Goal: Task Accomplishment & Management: Manage account settings

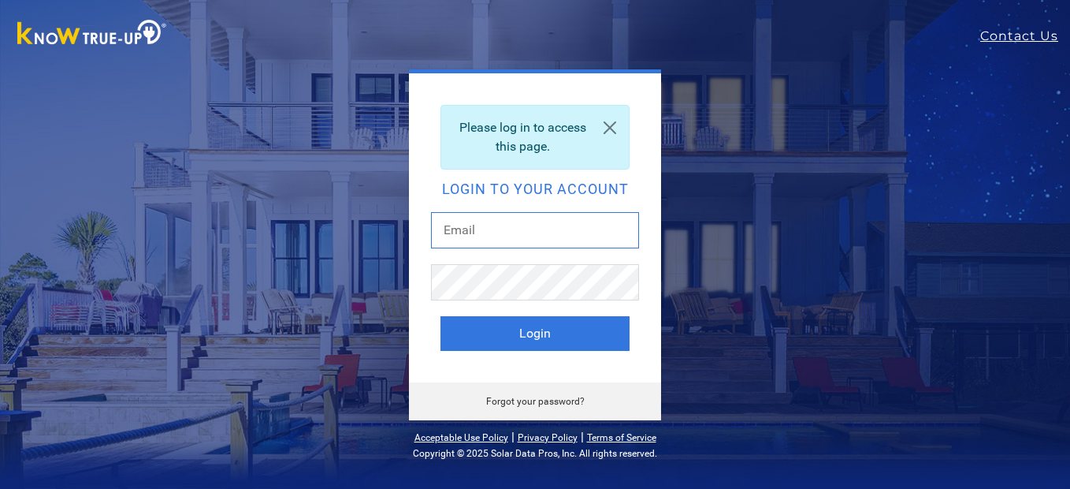
click at [518, 229] on input "text" at bounding box center [535, 230] width 208 height 36
type input "beardad@att.net"
click at [441, 316] on button "Login" at bounding box center [535, 333] width 189 height 35
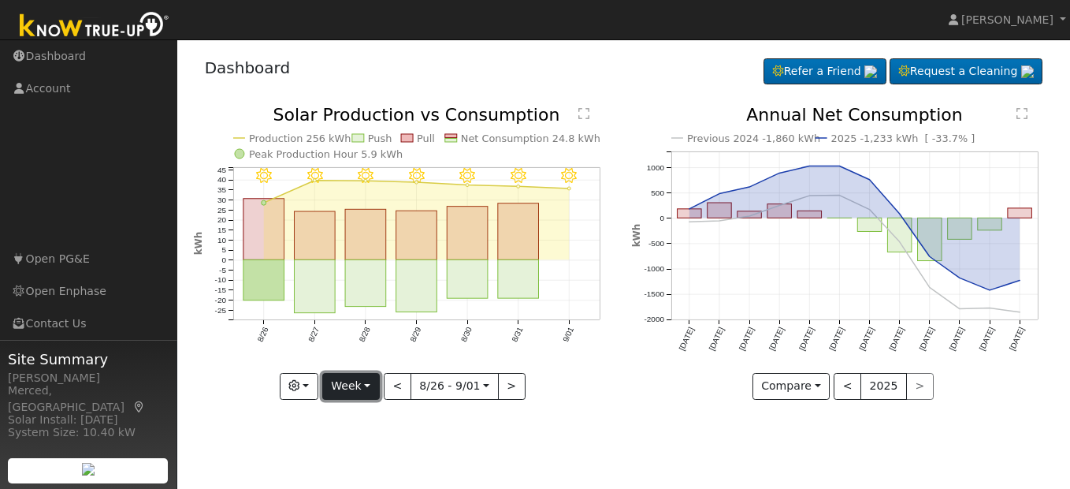
click at [364, 389] on button "Week" at bounding box center [351, 386] width 58 height 27
click at [362, 384] on button "Week" at bounding box center [351, 386] width 58 height 27
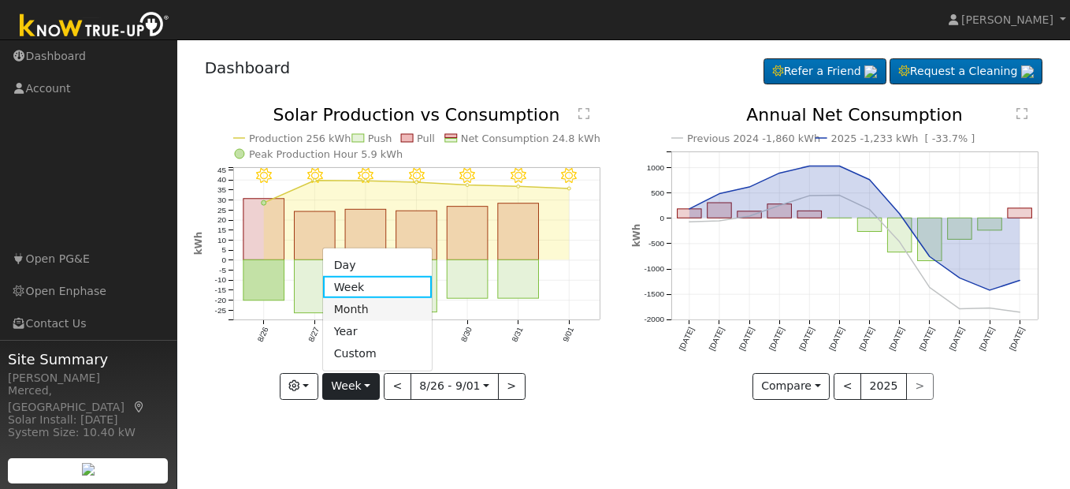
click at [373, 307] on link "Month" at bounding box center [378, 309] width 110 height 22
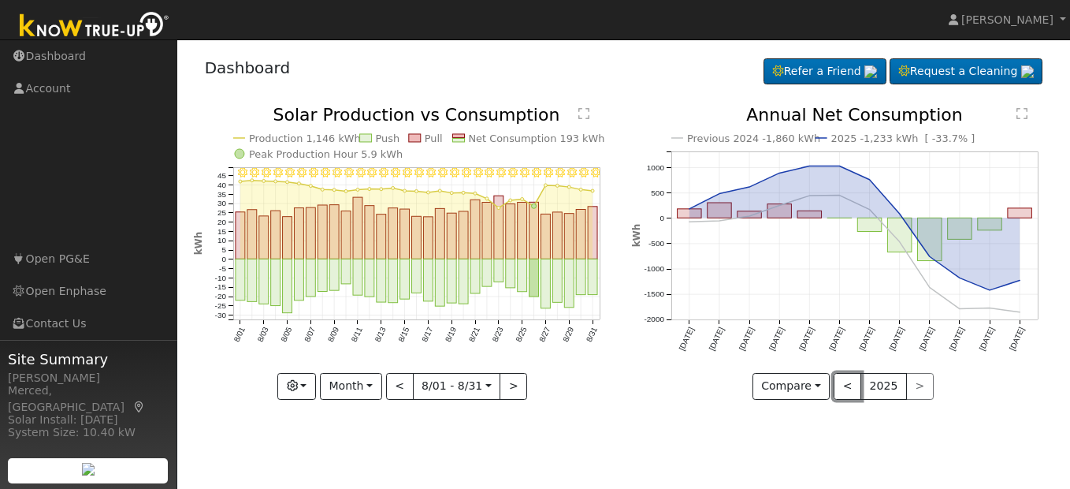
click at [853, 381] on button "<" at bounding box center [848, 386] width 28 height 27
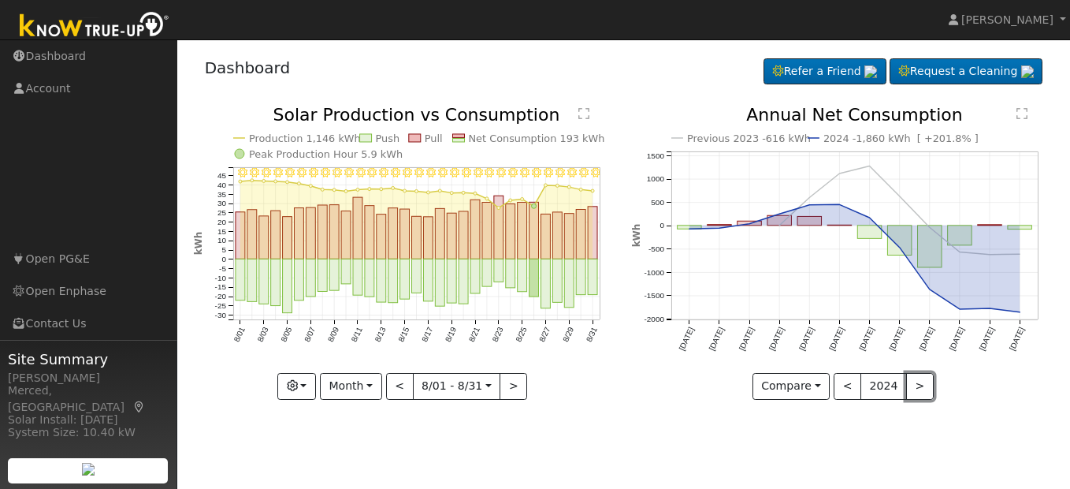
click at [916, 389] on button ">" at bounding box center [920, 386] width 28 height 27
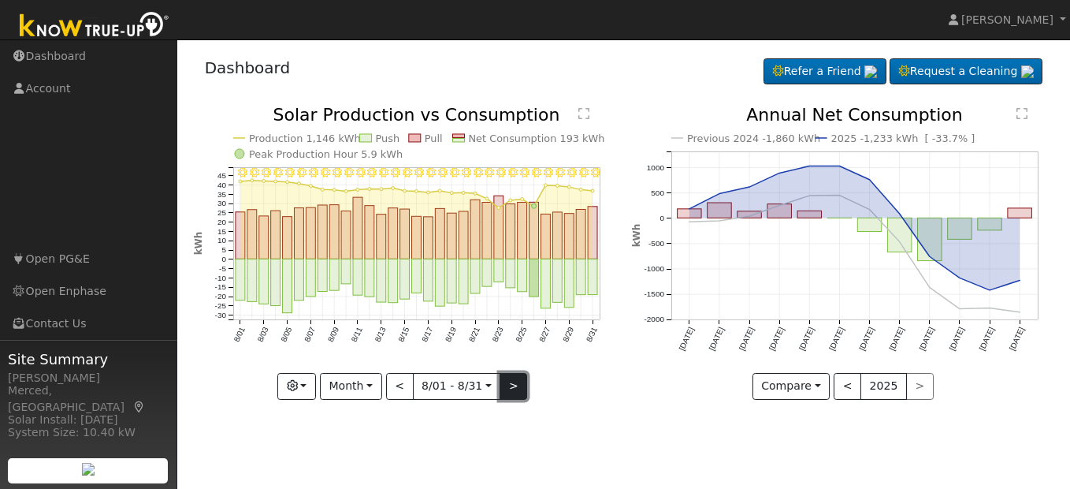
click at [504, 383] on button ">" at bounding box center [514, 386] width 28 height 27
type input "[DATE]"
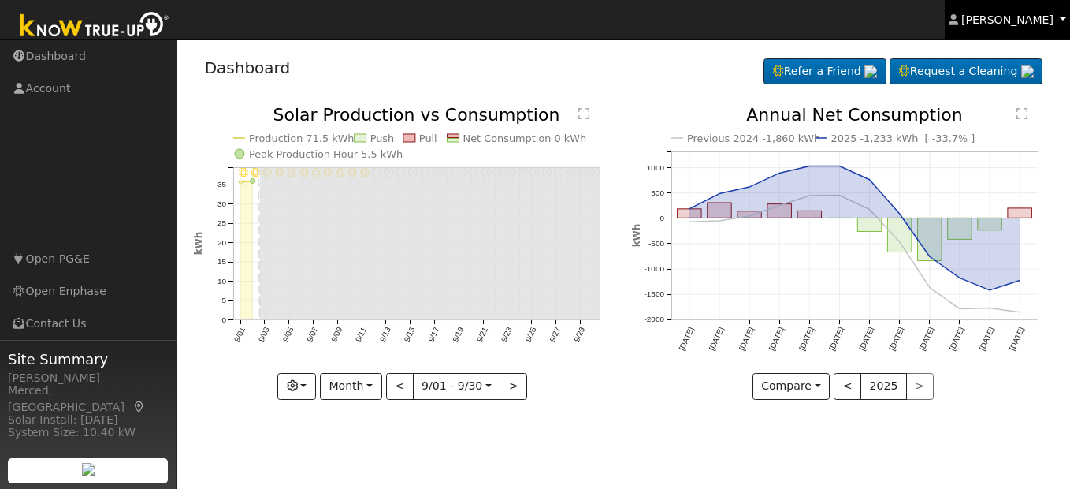
click at [1019, 27] on link "[PERSON_NAME]" at bounding box center [1008, 19] width 126 height 39
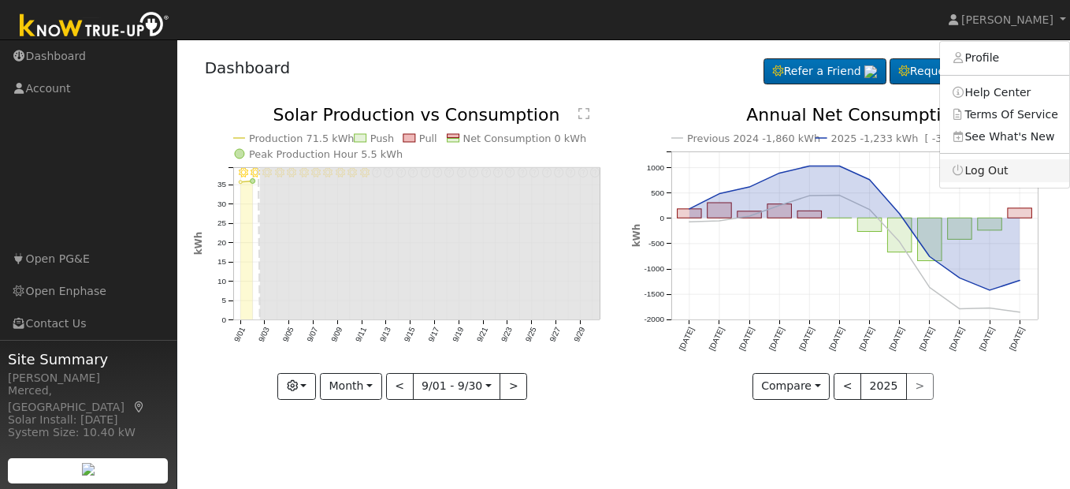
click at [983, 172] on link "Log Out" at bounding box center [1004, 170] width 129 height 22
